Goal: Find specific page/section: Find specific page/section

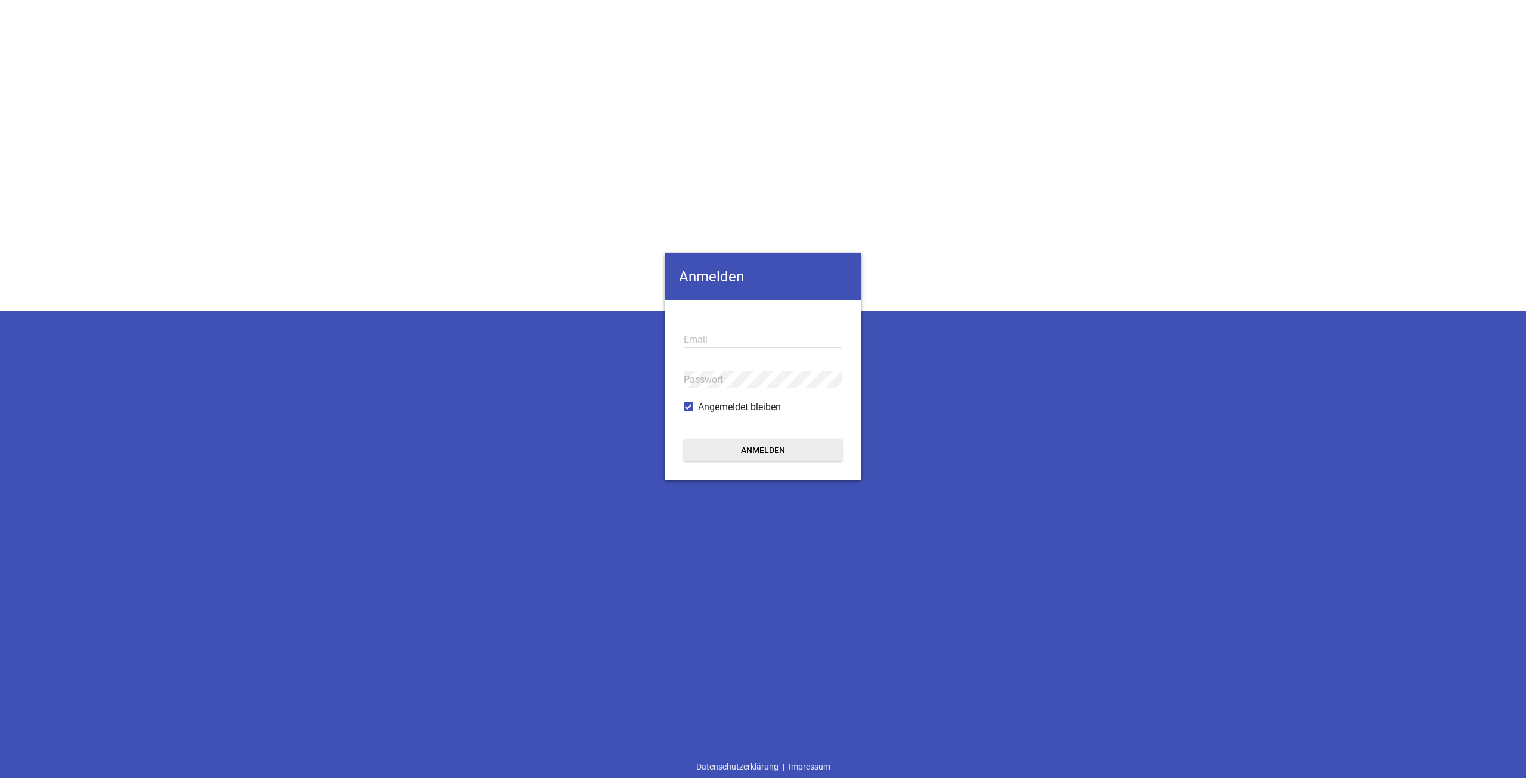
type input "[EMAIL_ADDRESS][DOMAIN_NAME]"
click at [732, 433] on form "[EMAIL_ADDRESS][DOMAIN_NAME] Email Passwort Angemeldet bleiben Anmelden" at bounding box center [763, 389] width 197 height 179
click at [731, 447] on button "Anmelden" at bounding box center [763, 449] width 159 height 21
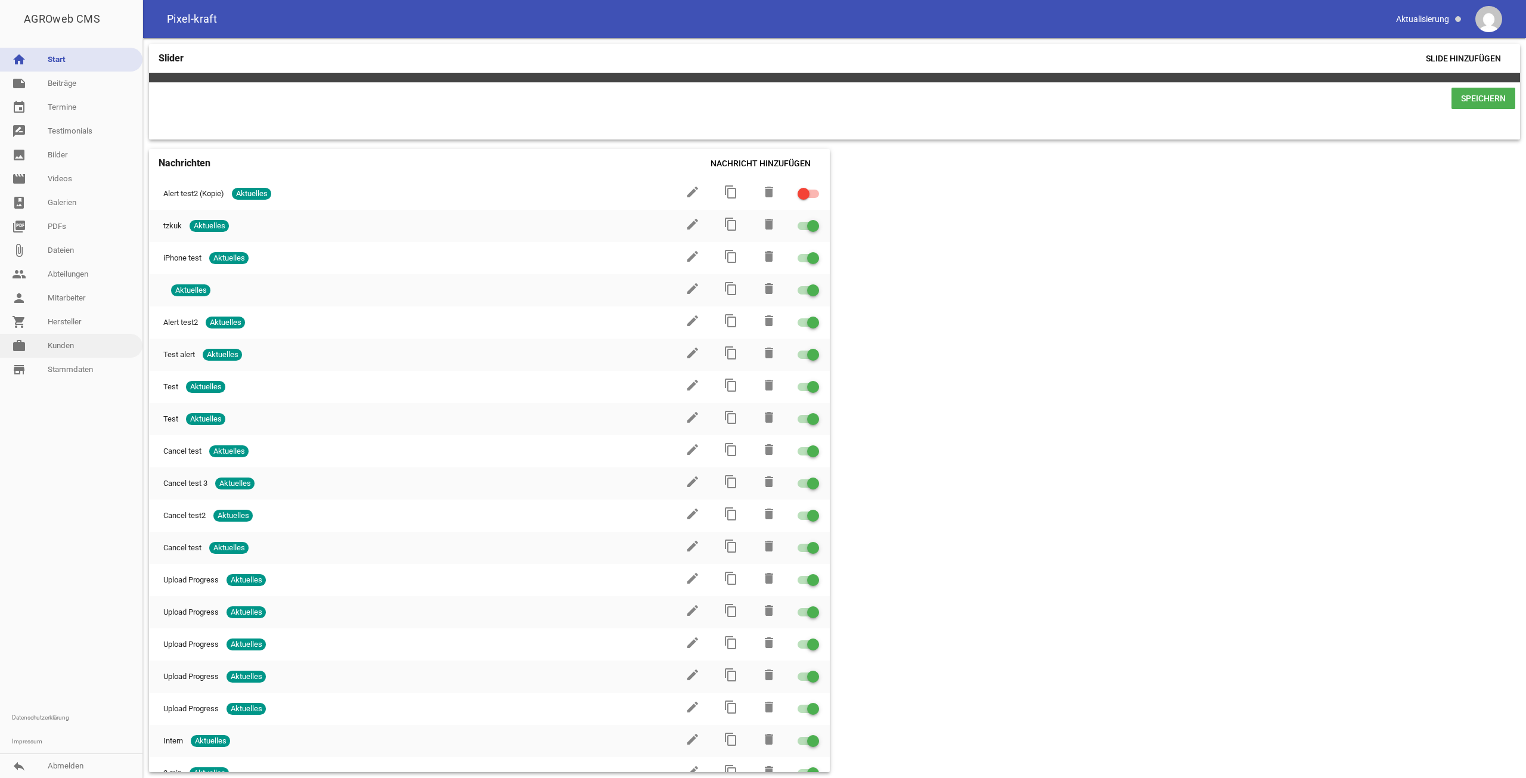
click at [82, 341] on link "work [PERSON_NAME]" at bounding box center [71, 346] width 142 height 24
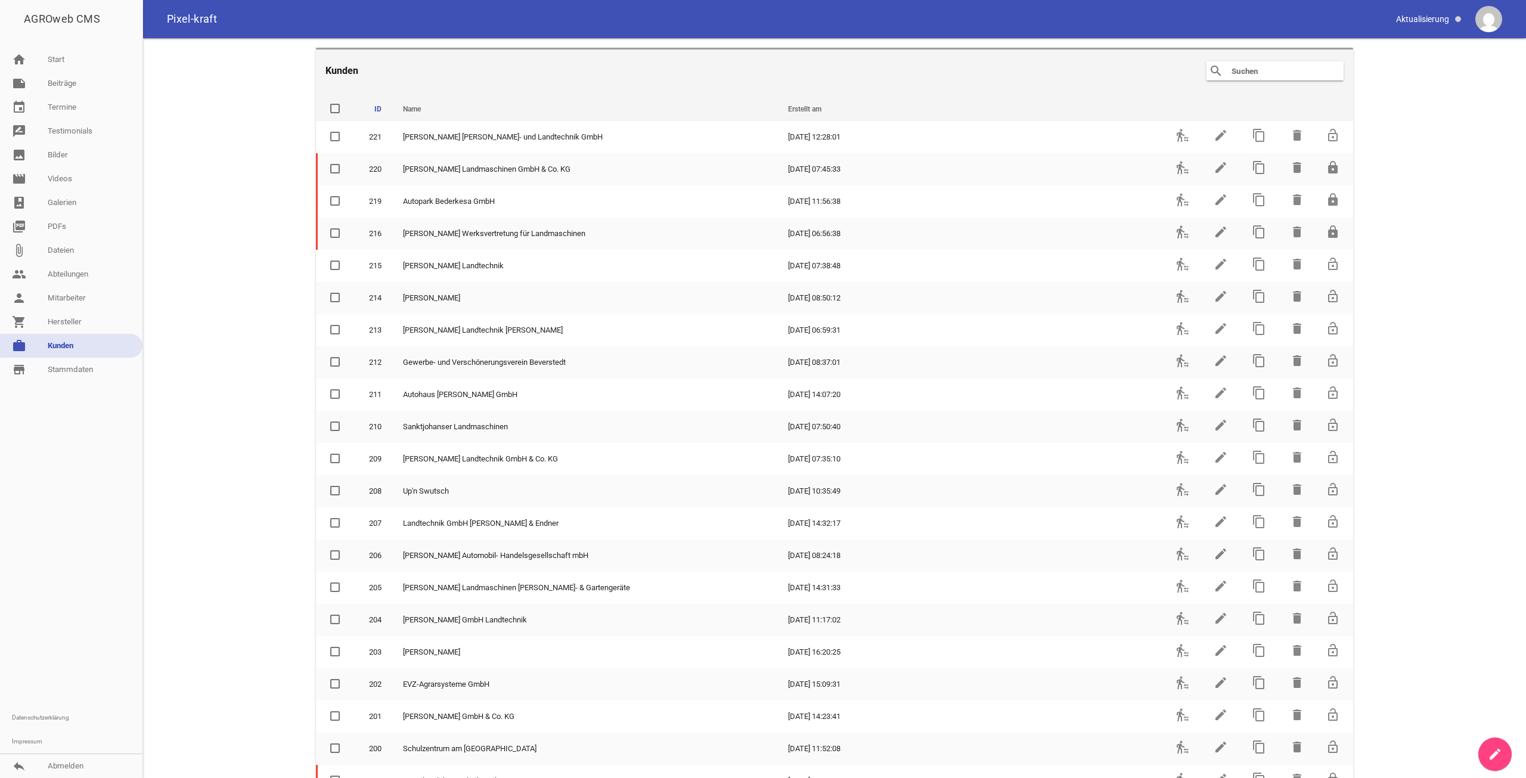
click at [1234, 64] on input "text" at bounding box center [1277, 71] width 95 height 14
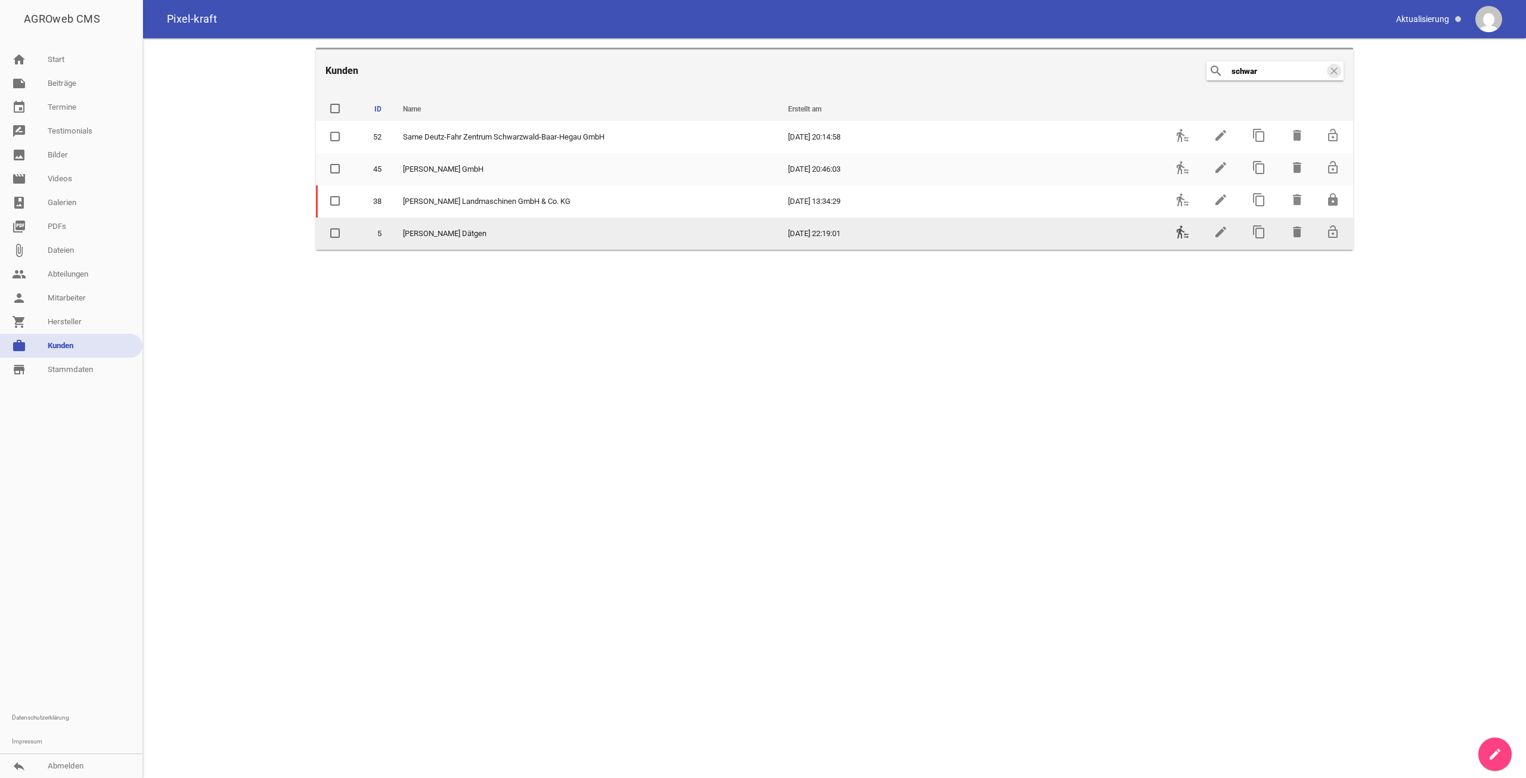
type input "schwar"
click at [1185, 233] on icon "transfer_within_a_station" at bounding box center [1183, 232] width 14 height 14
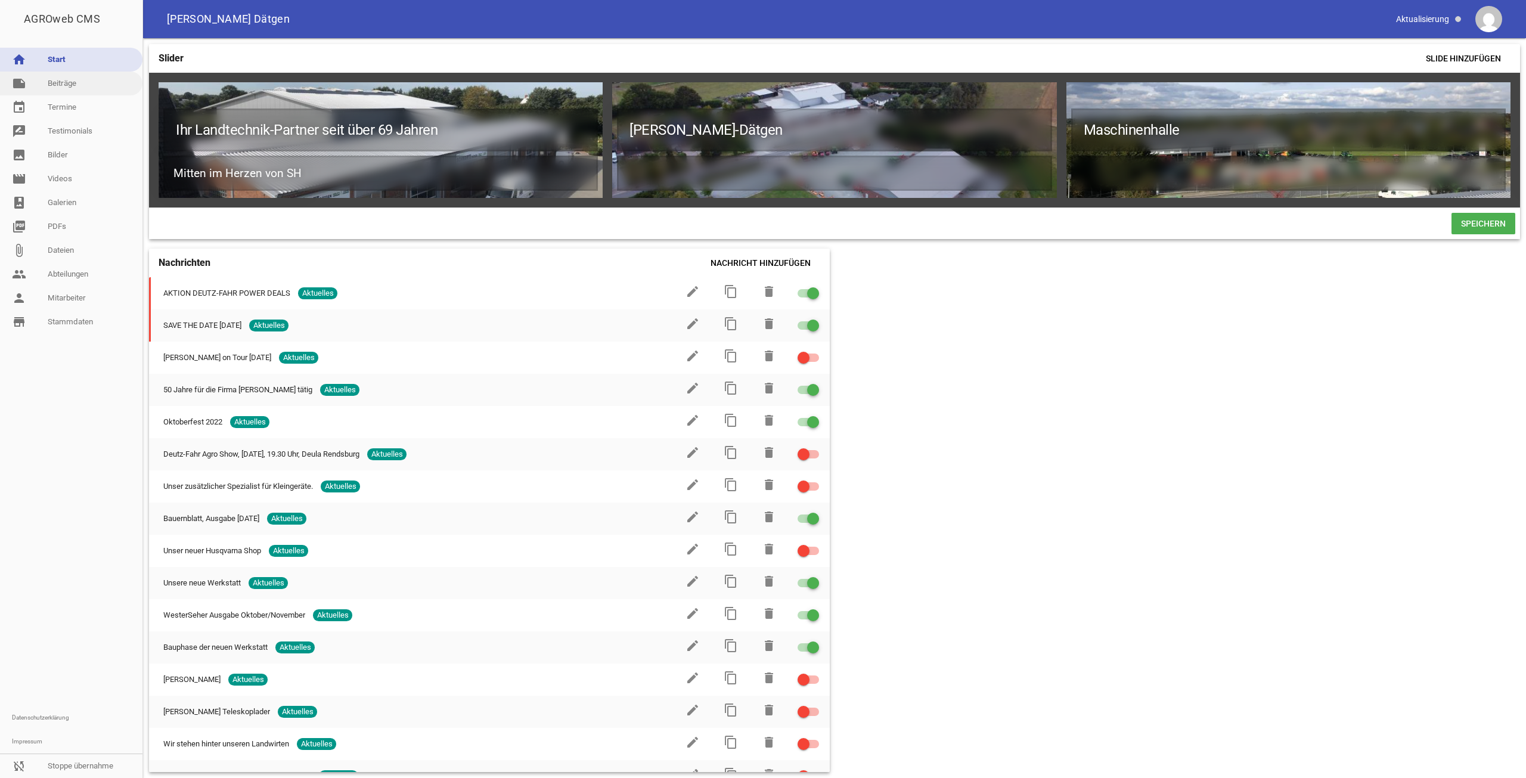
click at [81, 88] on link "note Beiträge" at bounding box center [71, 84] width 142 height 24
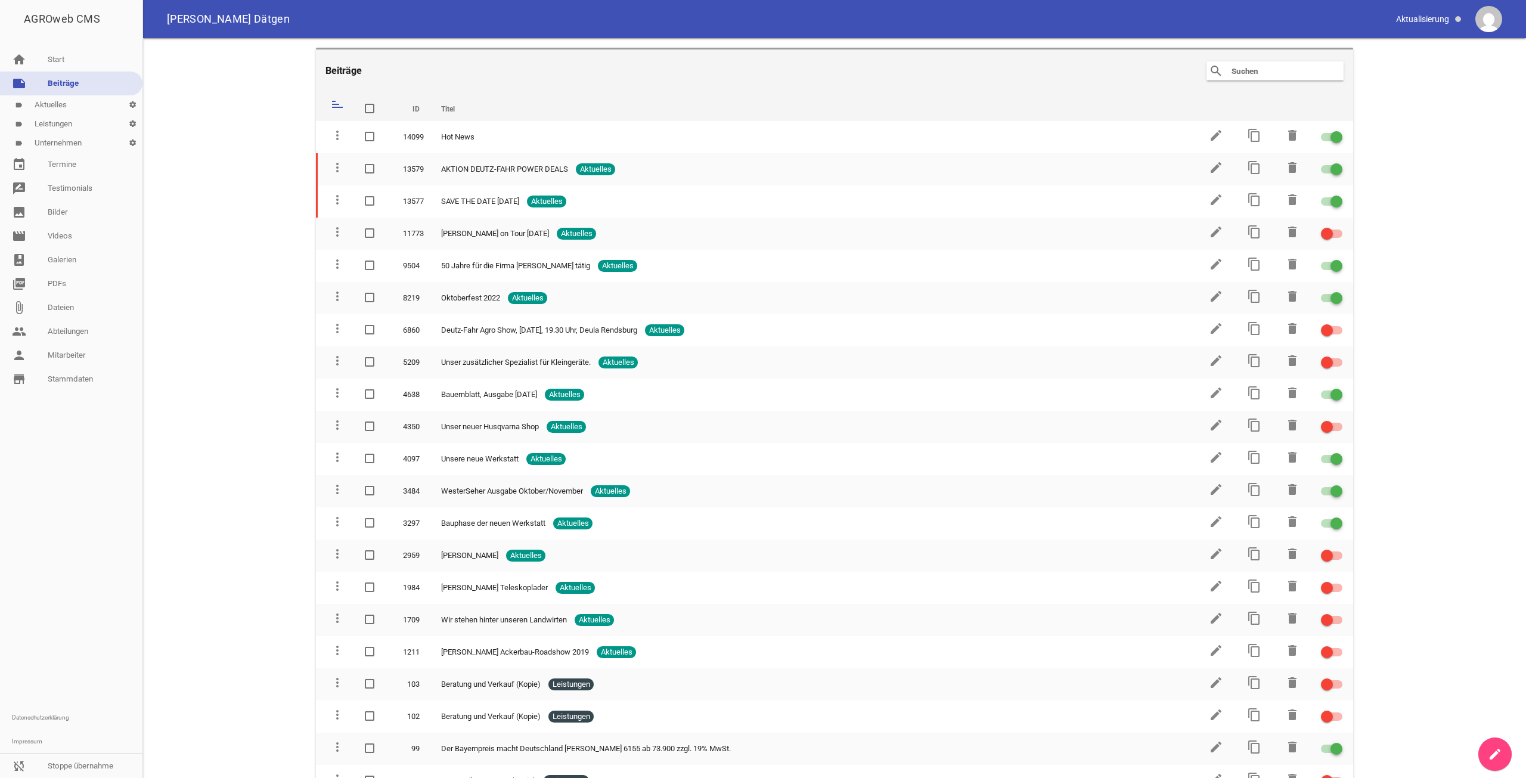
click at [75, 143] on link "label Unternehmen settings" at bounding box center [71, 143] width 142 height 19
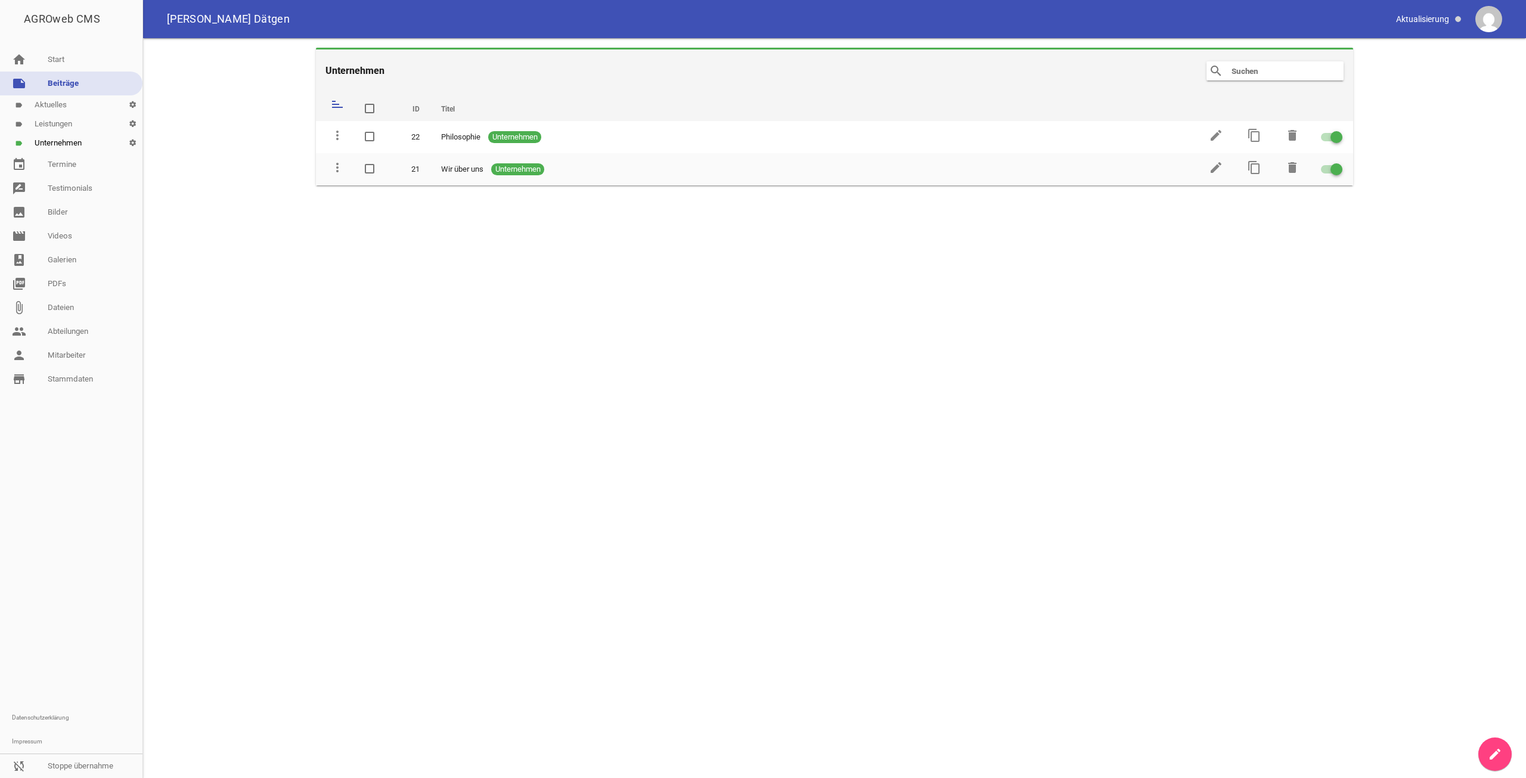
drag, startPoint x: 691, startPoint y: 162, endPoint x: 701, endPoint y: 116, distance: 46.4
click at [701, 116] on table "sort ID Titel delete more_vert 22 Philosophie Unternehmen edit content_copy del…" at bounding box center [834, 138] width 1037 height 93
drag, startPoint x: 331, startPoint y: 165, endPoint x: 339, endPoint y: 130, distance: 36.1
